Goal: Task Accomplishment & Management: Manage account settings

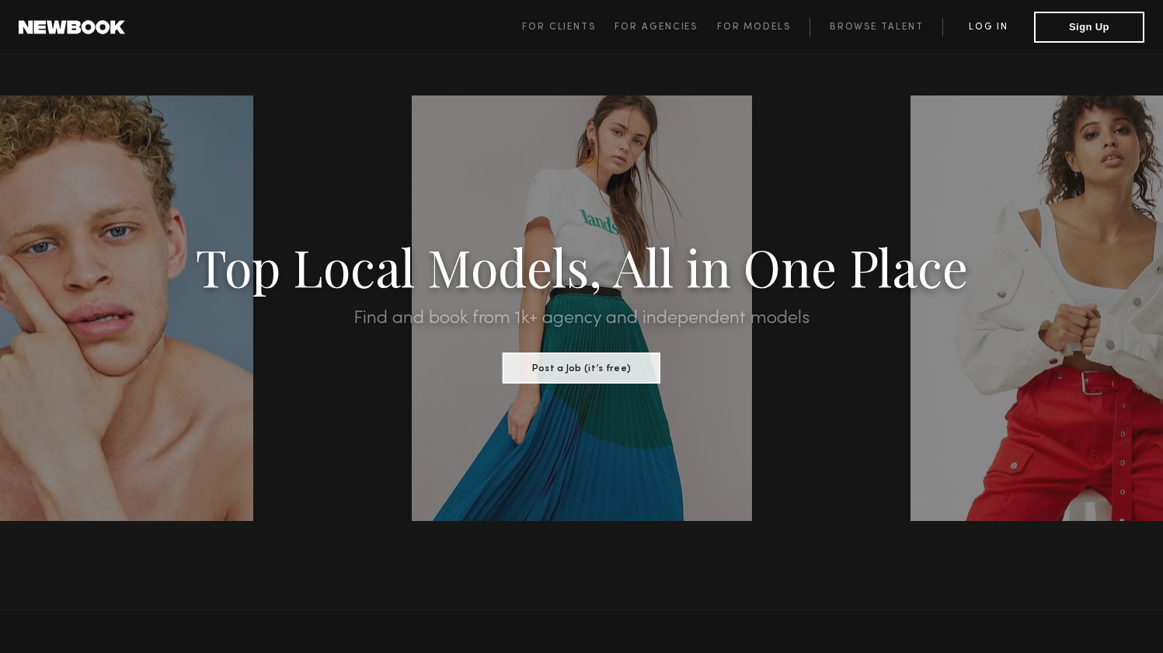
click at [975, 21] on link "Log in" at bounding box center [988, 27] width 92 height 19
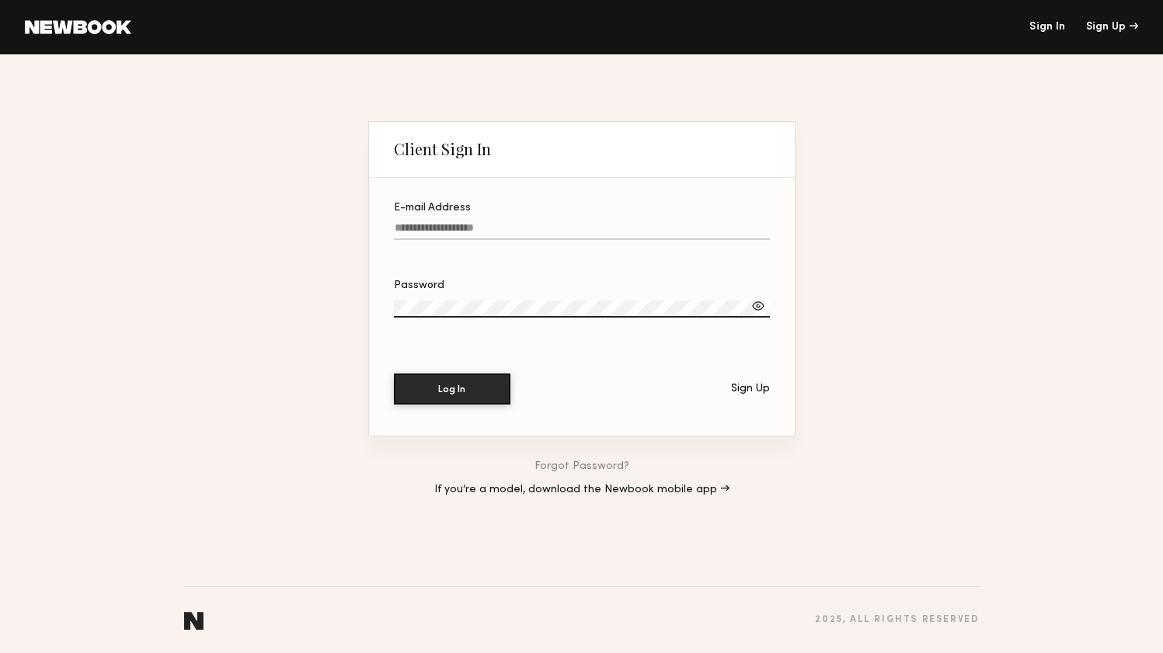
type input "**********"
click at [468, 397] on button "Log In" at bounding box center [452, 388] width 117 height 31
click at [446, 300] on label "Password" at bounding box center [582, 306] width 376 height 53
click at [761, 308] on div at bounding box center [758, 306] width 16 height 16
click at [51, 21] on link at bounding box center [78, 27] width 106 height 14
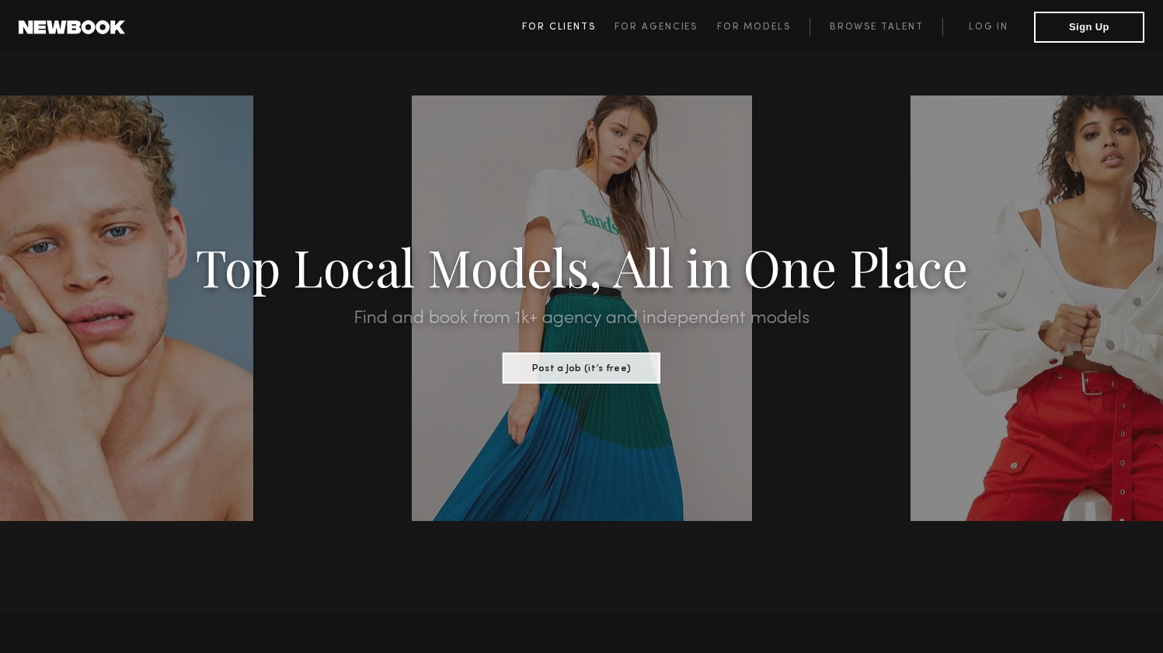
click at [562, 27] on span "For Clients" at bounding box center [559, 27] width 74 height 9
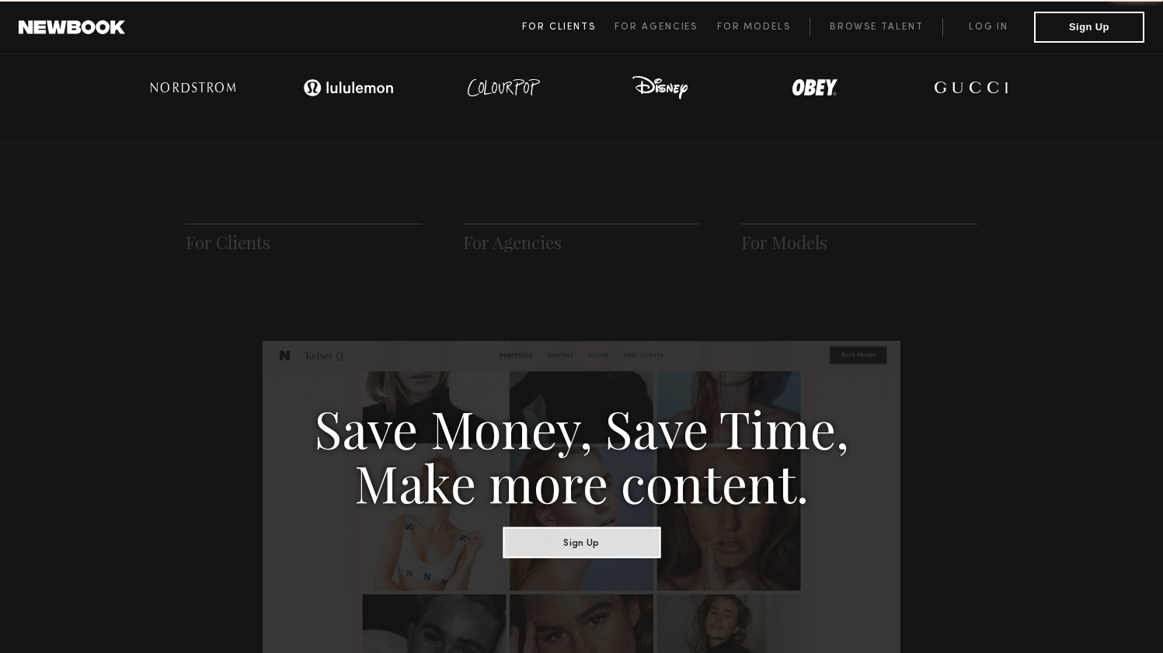
scroll to position [775, 0]
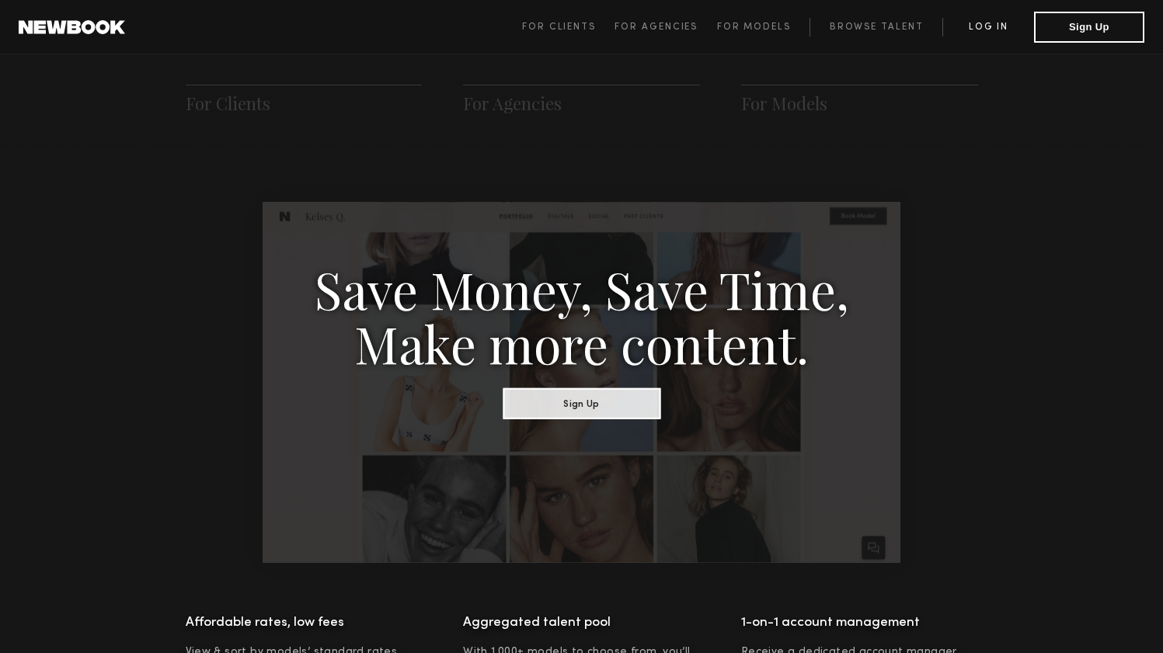
click at [984, 19] on link "Log in" at bounding box center [988, 27] width 92 height 19
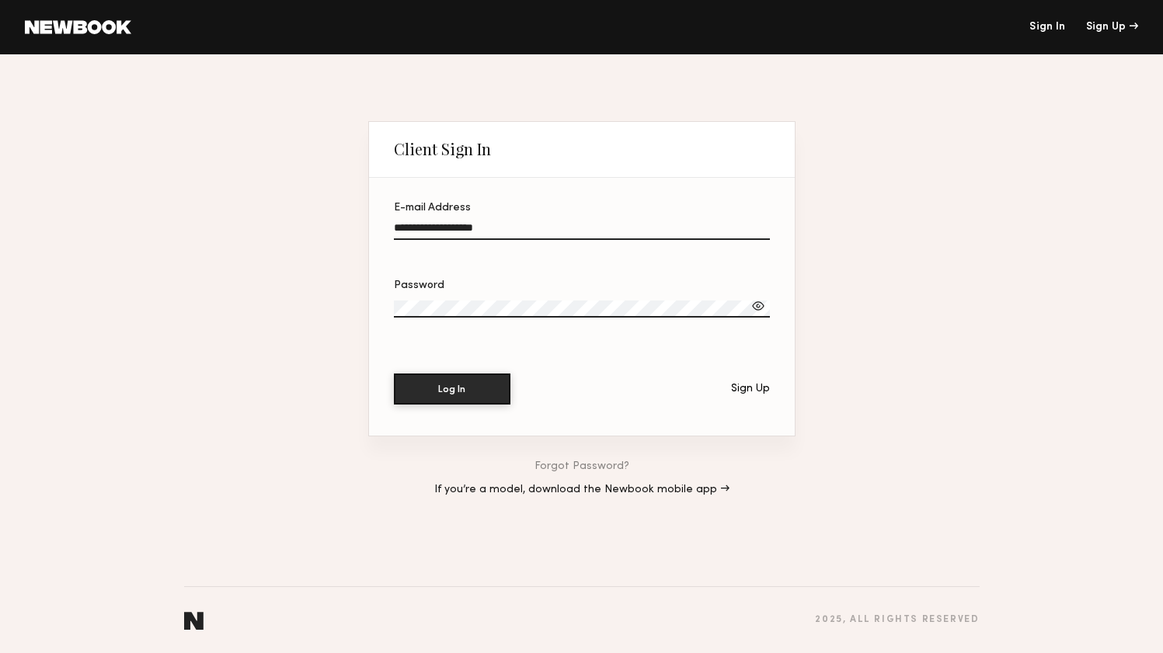
click at [571, 470] on link "Forgot Password?" at bounding box center [581, 466] width 95 height 11
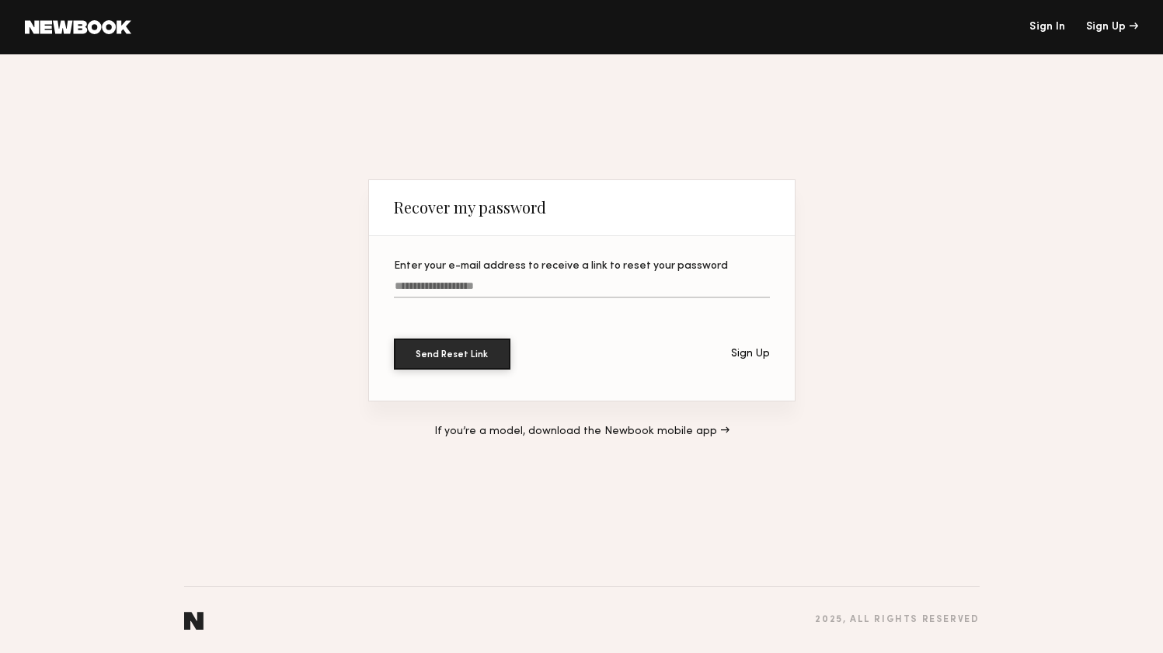
click at [494, 294] on input "Enter your e-mail address to receive a link to reset your password" at bounding box center [582, 289] width 376 height 18
type input "**********"
click at [493, 368] on button "Send Reset Link" at bounding box center [452, 353] width 117 height 31
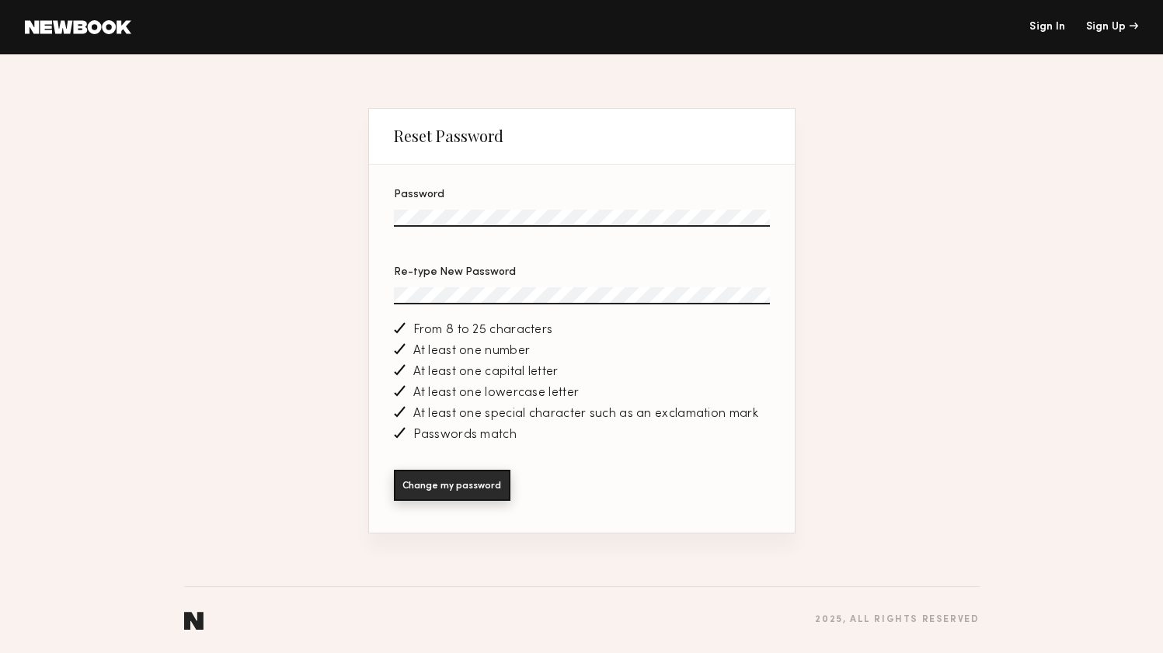
click at [421, 479] on button "Change my password" at bounding box center [452, 485] width 117 height 31
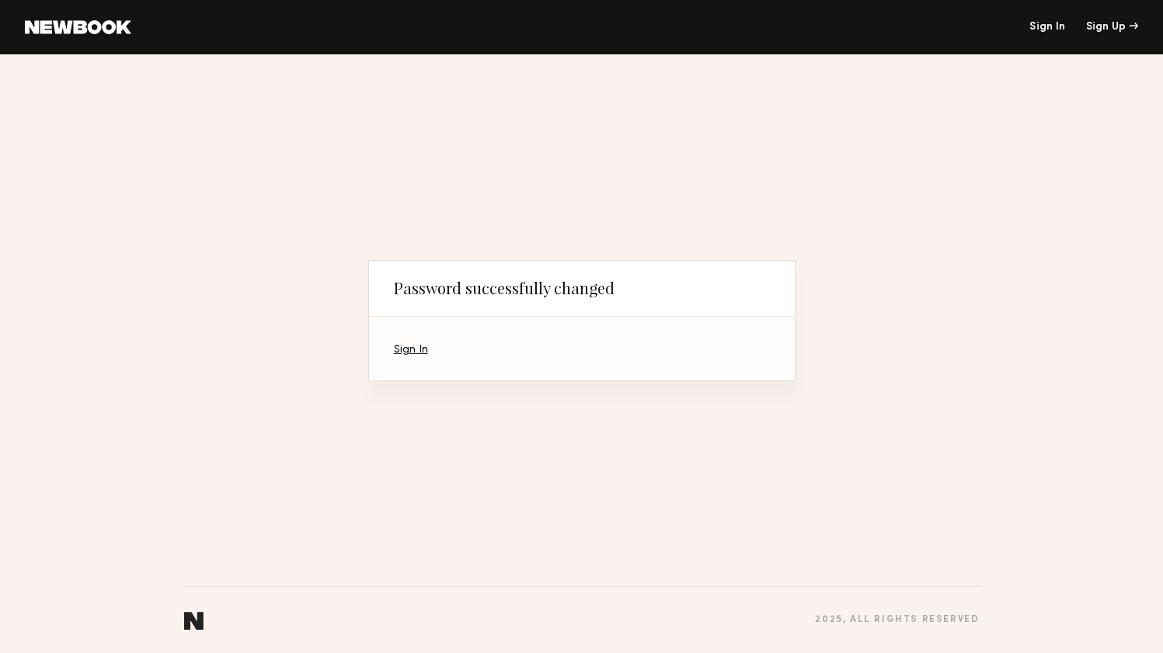
click at [413, 352] on link "Sign In" at bounding box center [411, 350] width 34 height 10
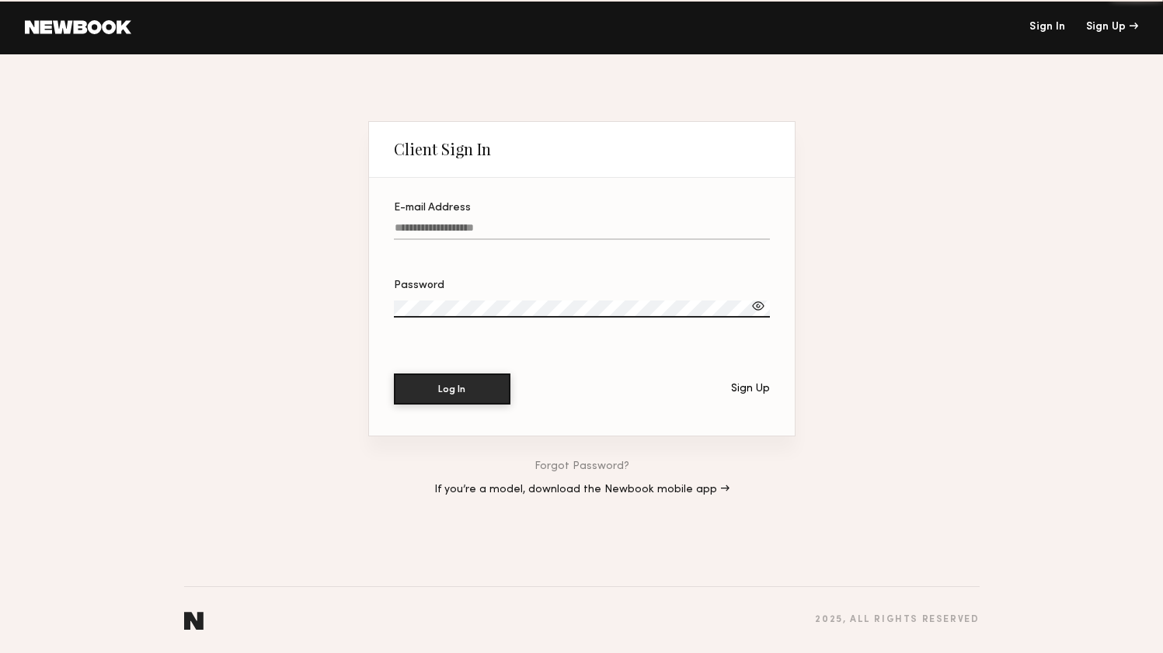
type input "**********"
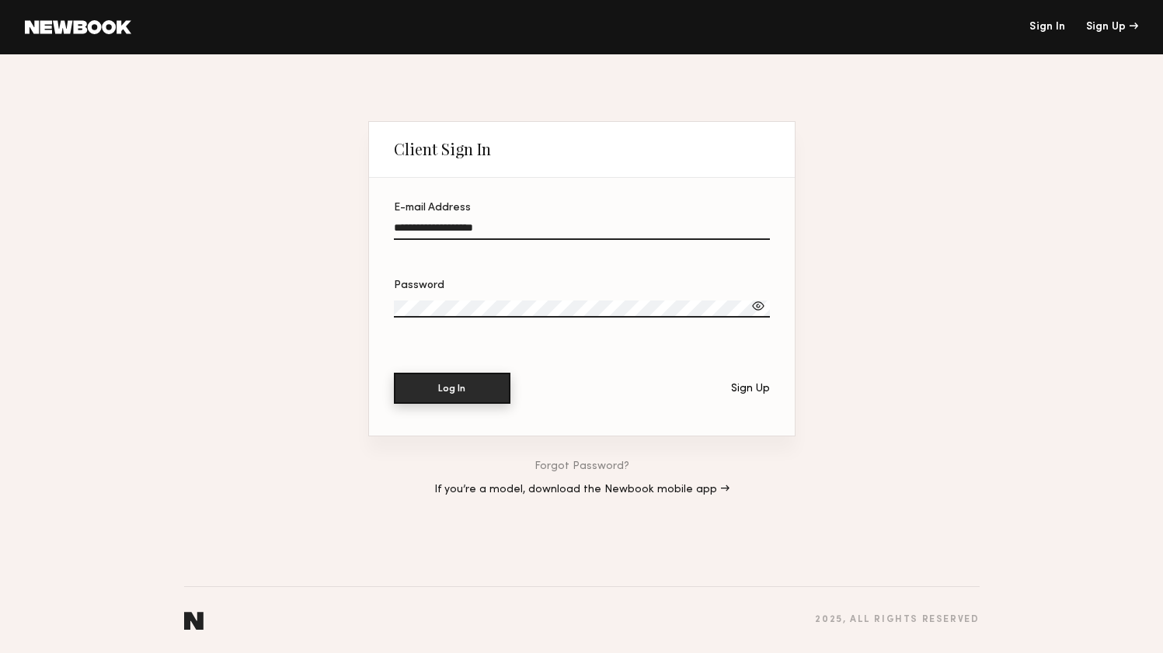
click at [423, 393] on button "Log In" at bounding box center [452, 388] width 117 height 31
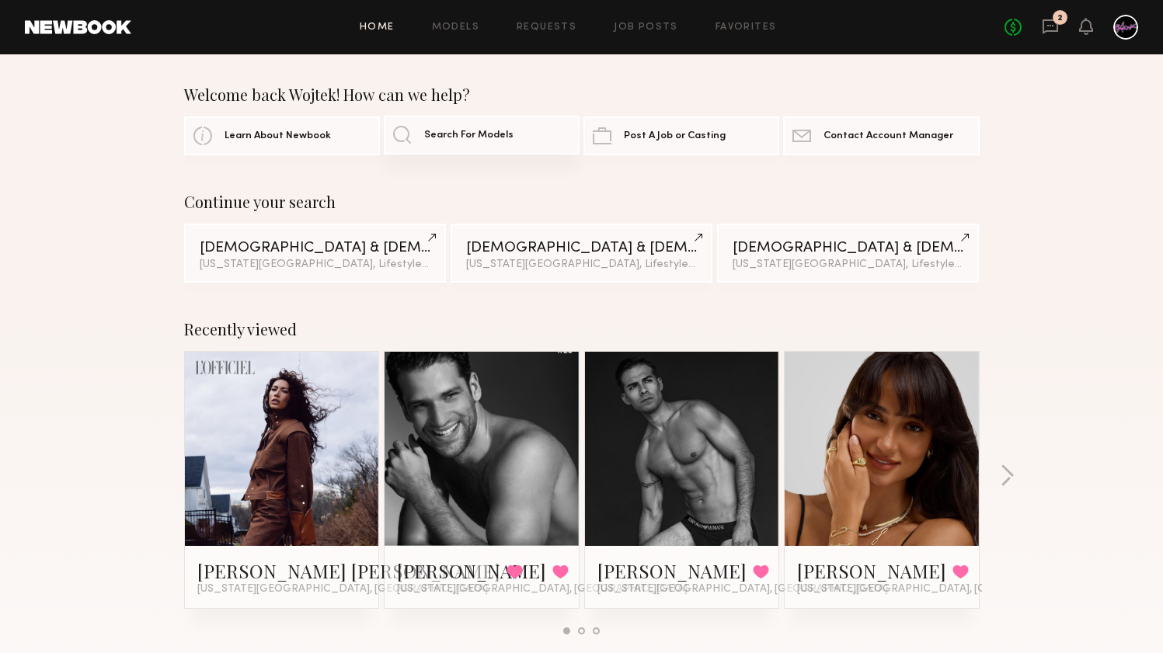
click at [445, 131] on span "Search For Models" at bounding box center [468, 136] width 89 height 10
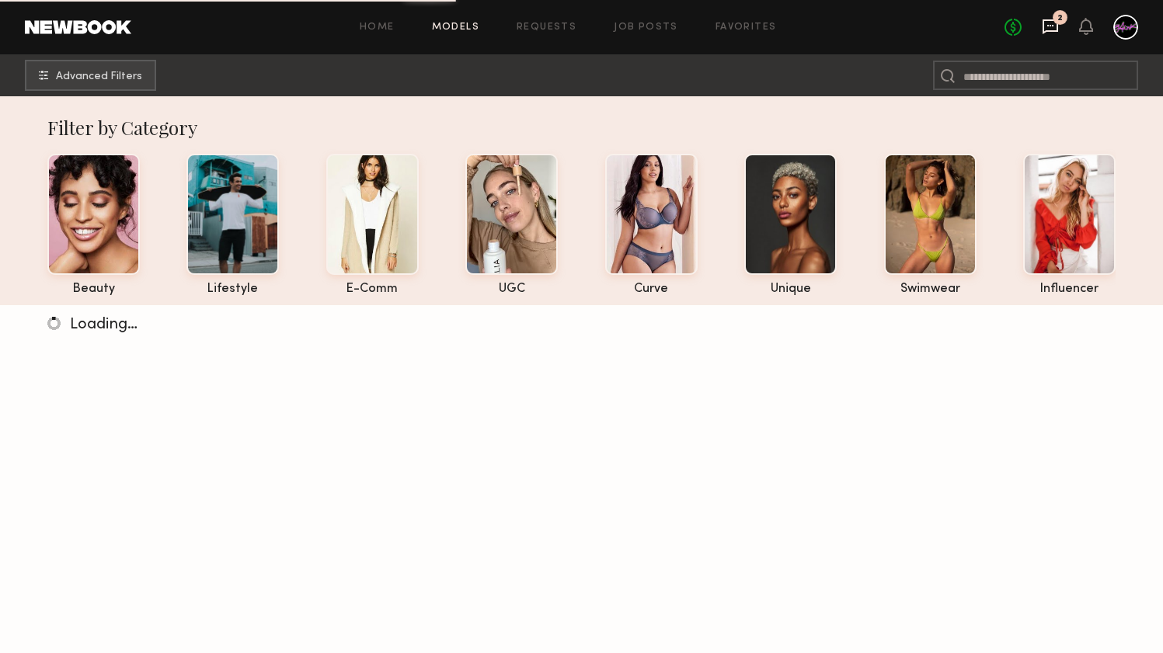
click at [1046, 25] on icon at bounding box center [1050, 26] width 17 height 17
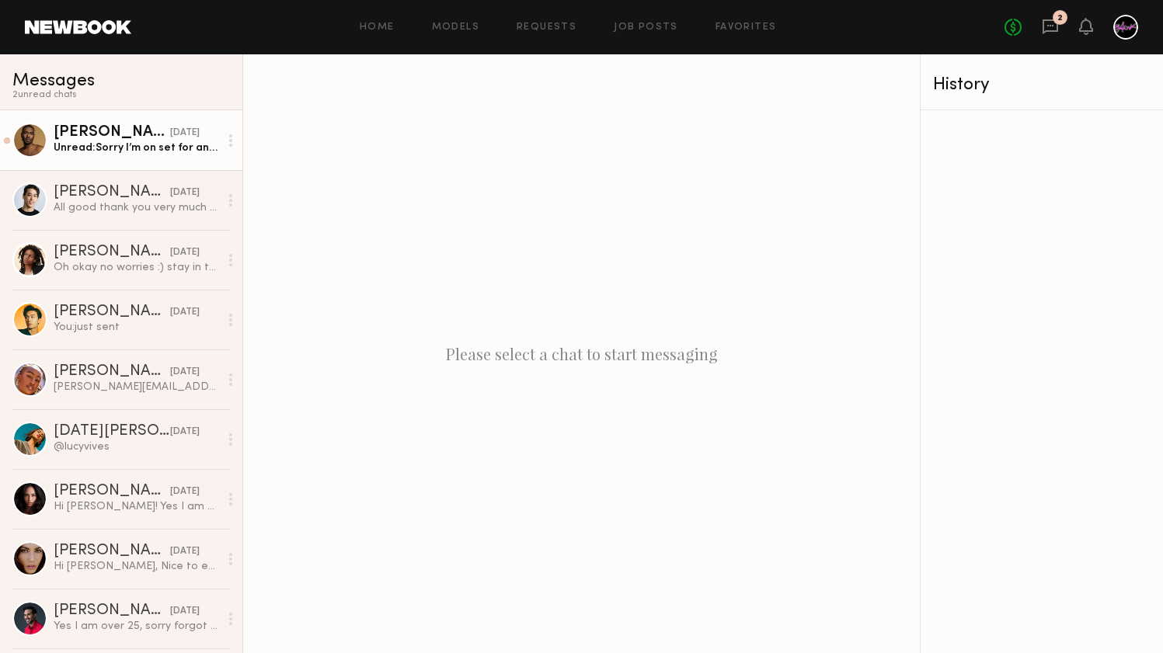
click at [194, 126] on div "09/04/2024" at bounding box center [185, 133] width 30 height 15
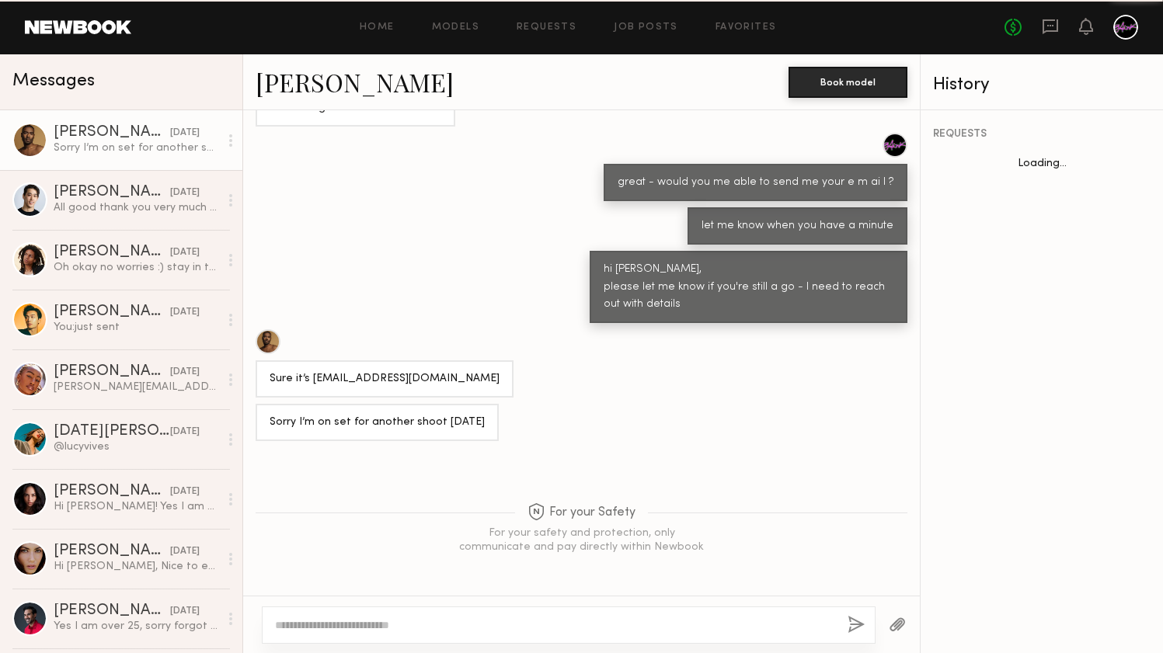
scroll to position [418, 0]
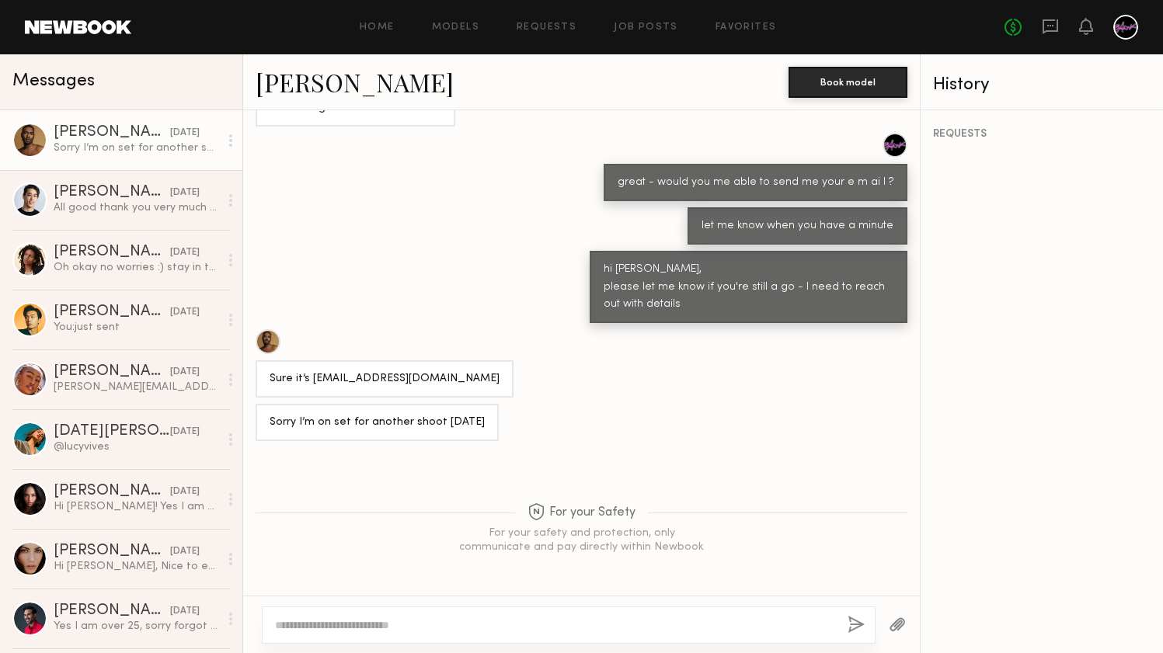
click at [107, 26] on link at bounding box center [78, 27] width 106 height 14
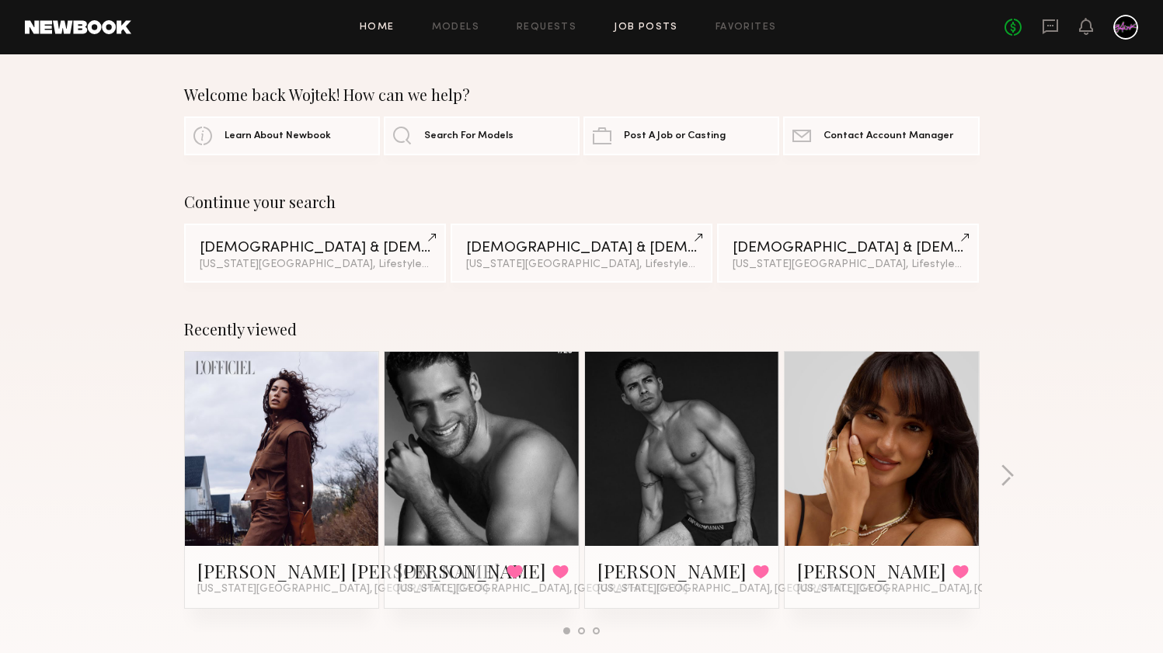
click at [640, 31] on link "Job Posts" at bounding box center [646, 28] width 64 height 10
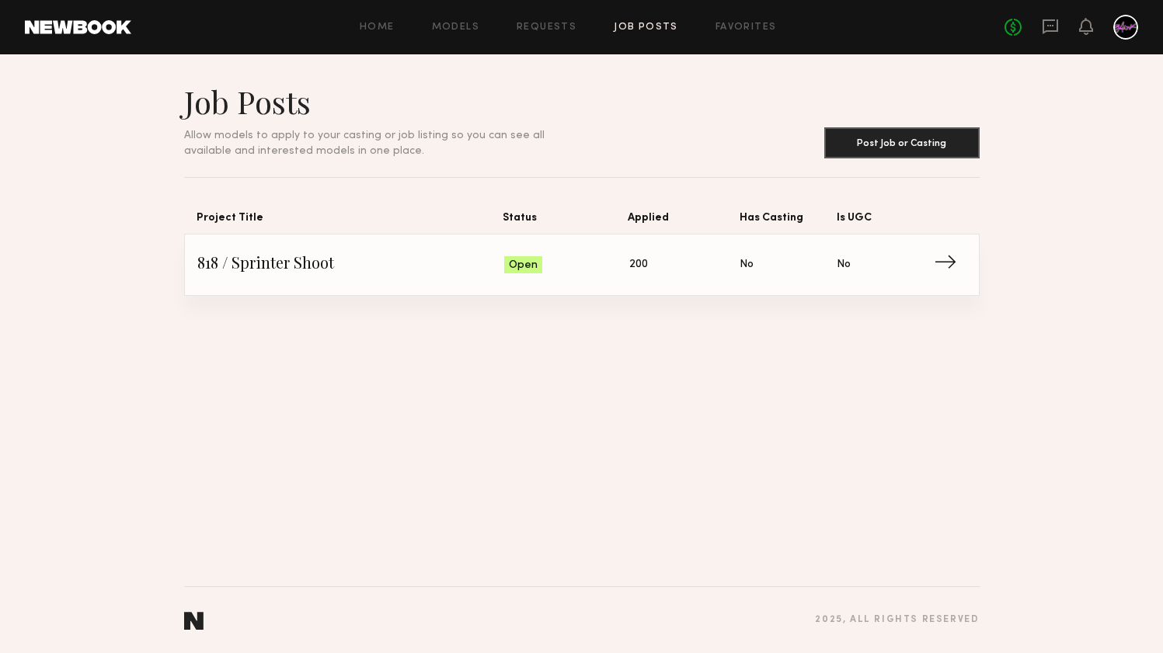
click at [461, 33] on div "Home Models Requests Job Posts Favorites Sign Out No fees up to $5,000" at bounding box center [634, 27] width 1007 height 25
click at [467, 20] on div "Home Models Requests Job Posts Favorites Sign Out No fees up to $5,000" at bounding box center [634, 27] width 1007 height 25
click at [467, 23] on link "Models" at bounding box center [455, 28] width 47 height 10
